Goal: Task Accomplishment & Management: Manage account settings

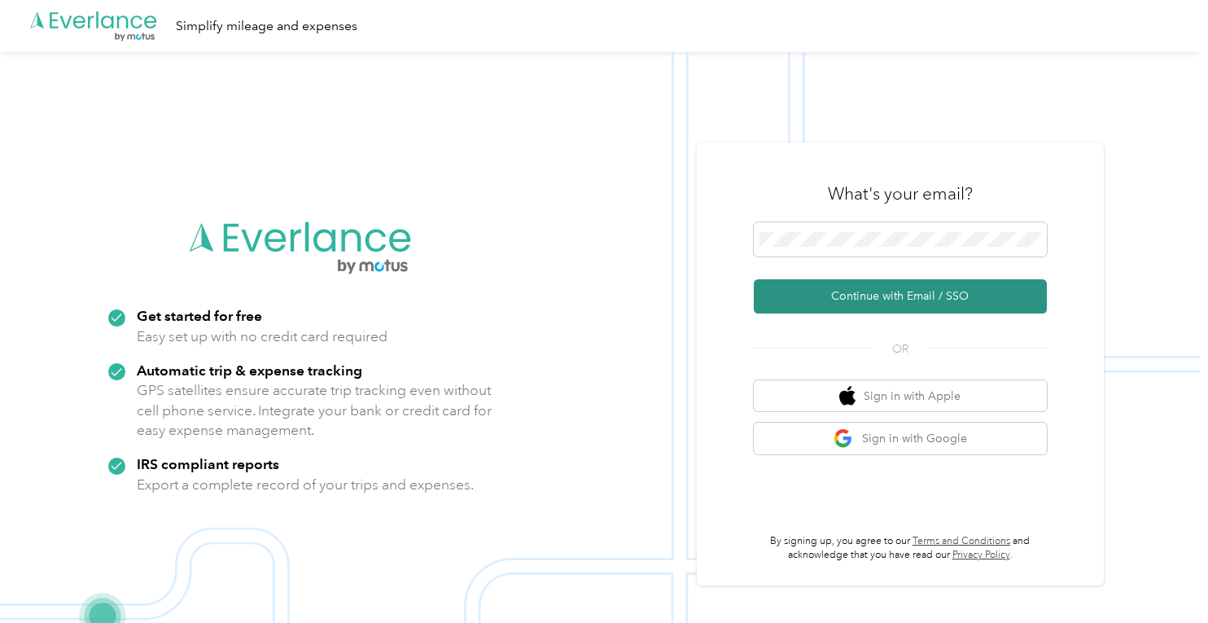
click at [904, 294] on button "Continue with Email / SSO" at bounding box center [900, 296] width 293 height 34
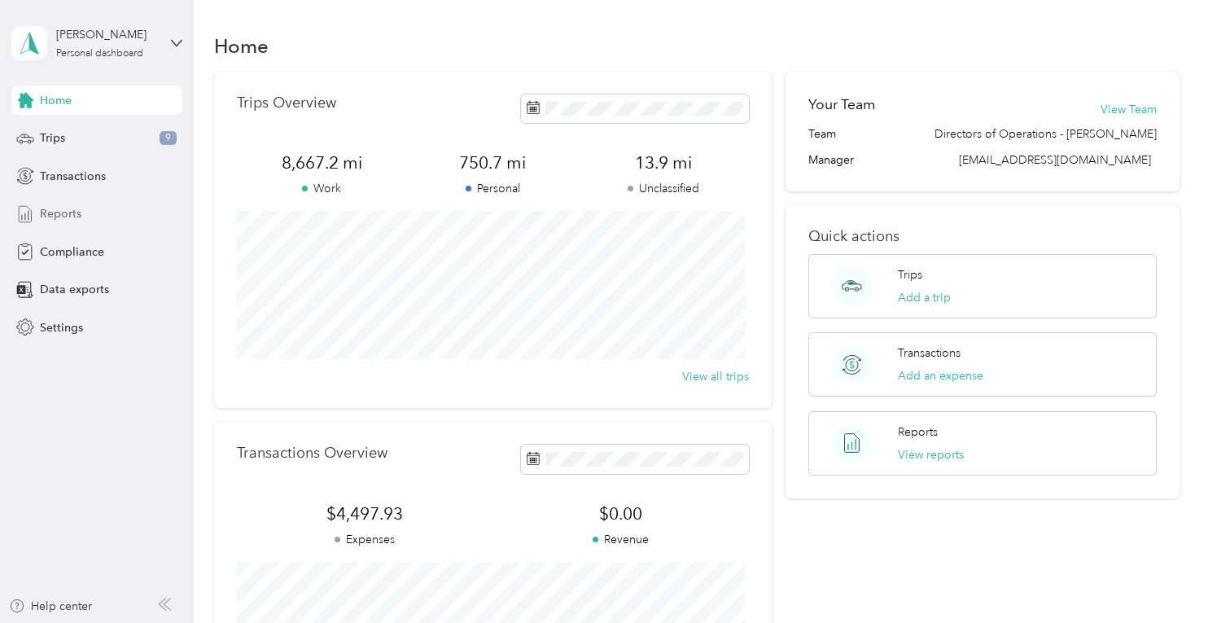
click at [75, 212] on span "Reports" at bounding box center [61, 213] width 42 height 17
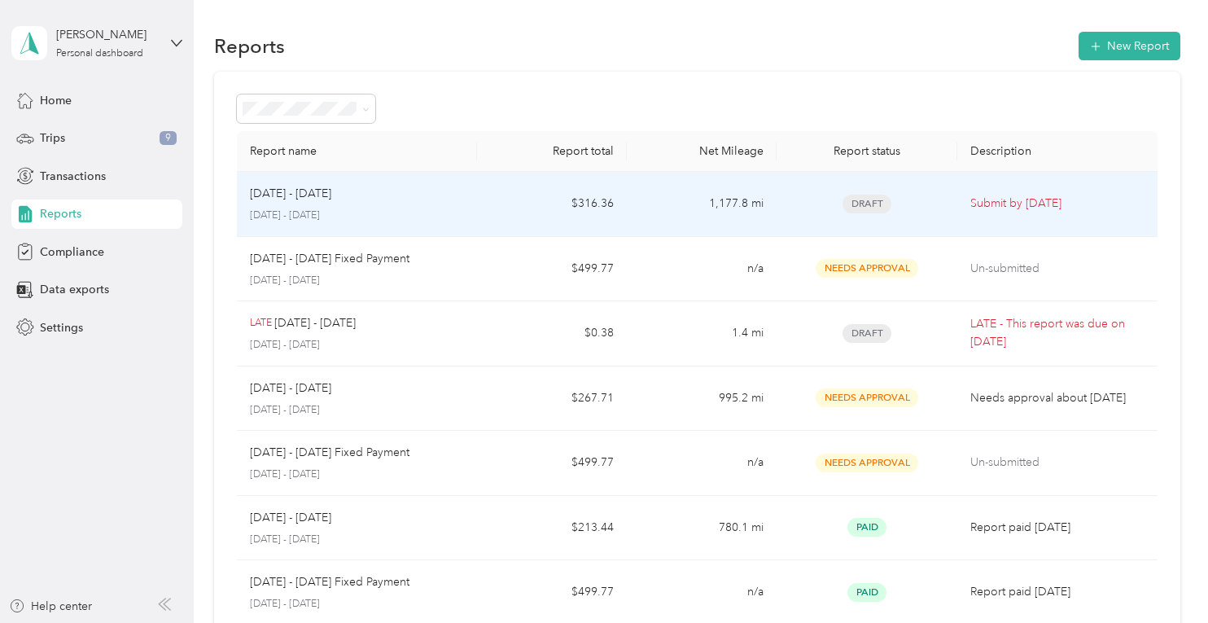
click at [398, 200] on div "Sep 1 - 30, 2025" at bounding box center [357, 194] width 214 height 18
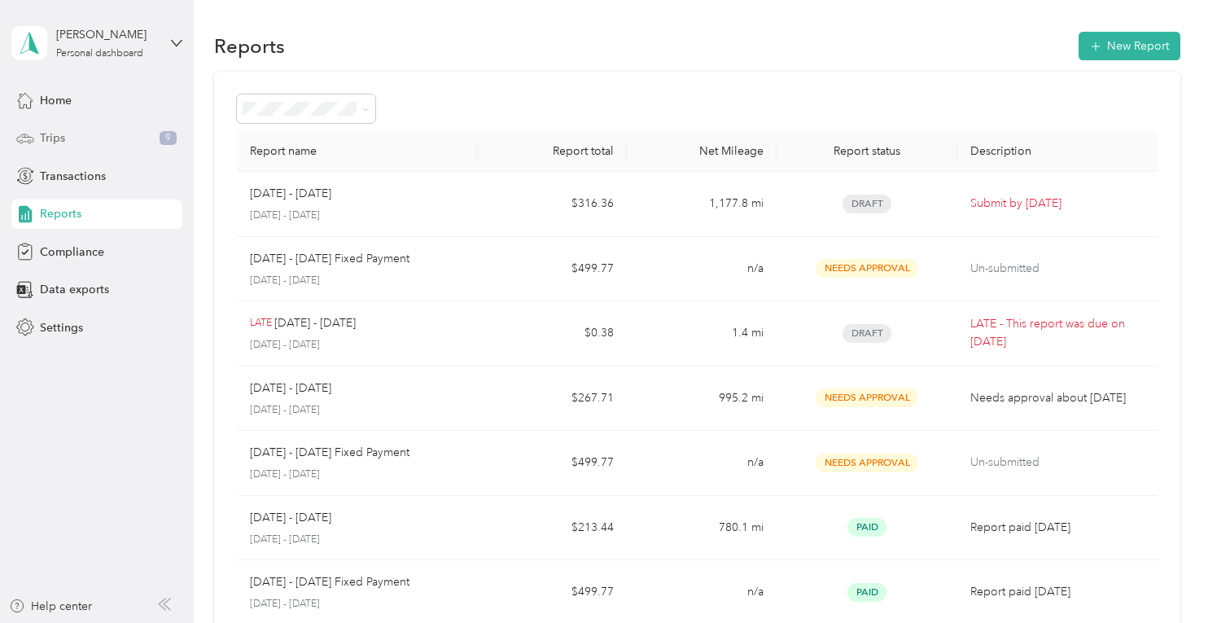
click at [44, 141] on span "Trips" at bounding box center [52, 137] width 25 height 17
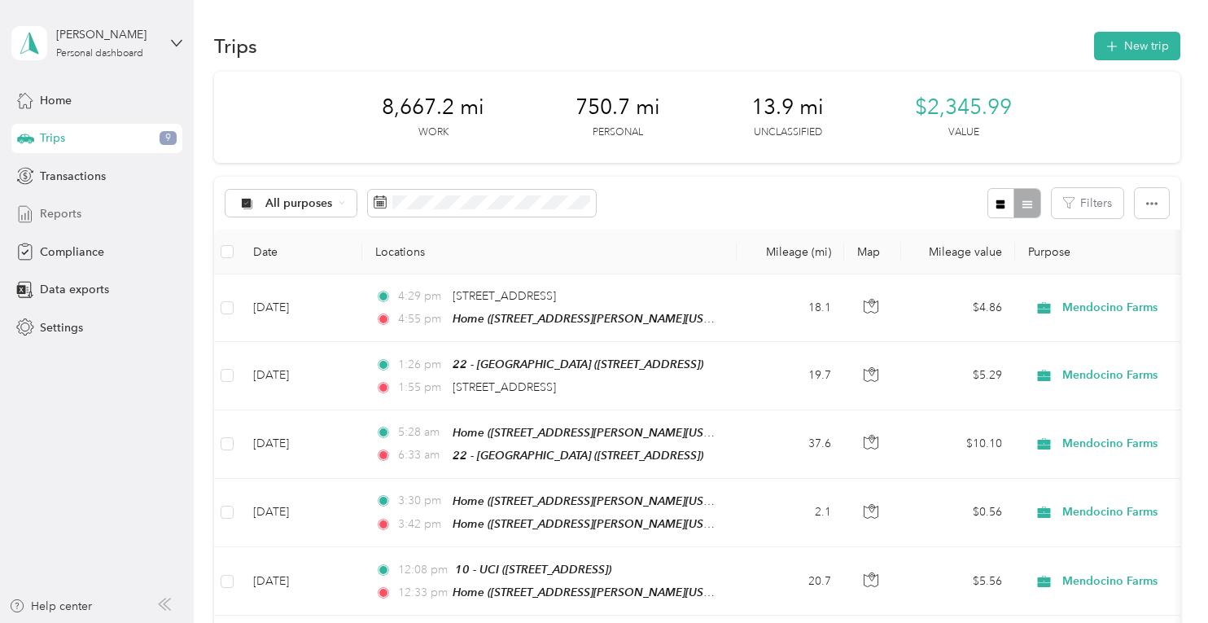
click at [54, 214] on span "Reports" at bounding box center [61, 213] width 42 height 17
